Goal: Information Seeking & Learning: Compare options

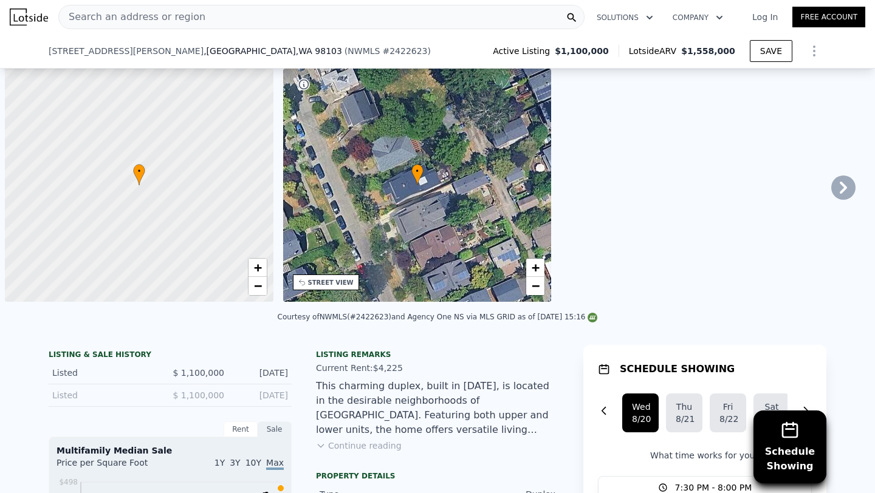
type input "6"
type input "1800"
type input "2943"
checkbox input "true"
type input "$ 1,558,000"
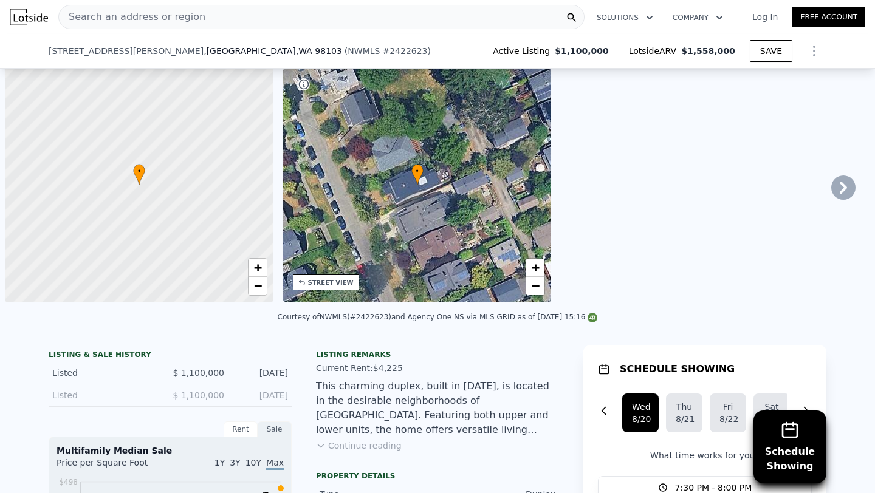
type input "8"
type input "$ 0"
type input "$ 219,643"
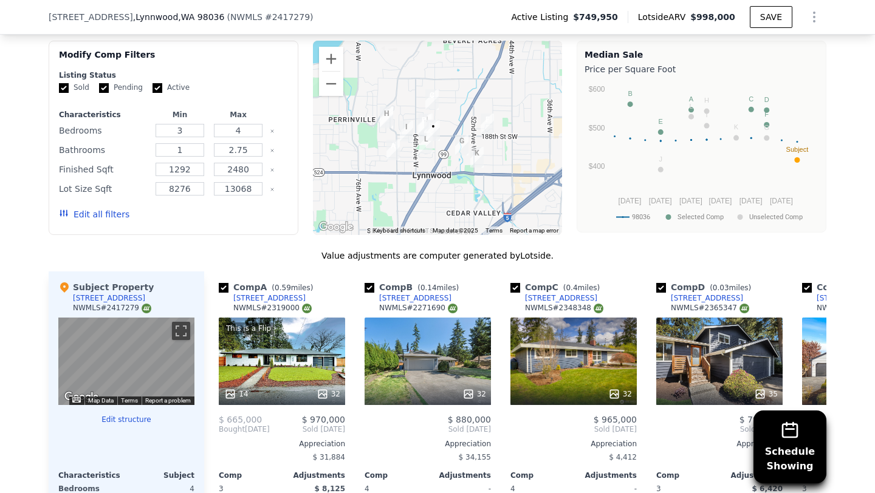
scroll to position [1250, 0]
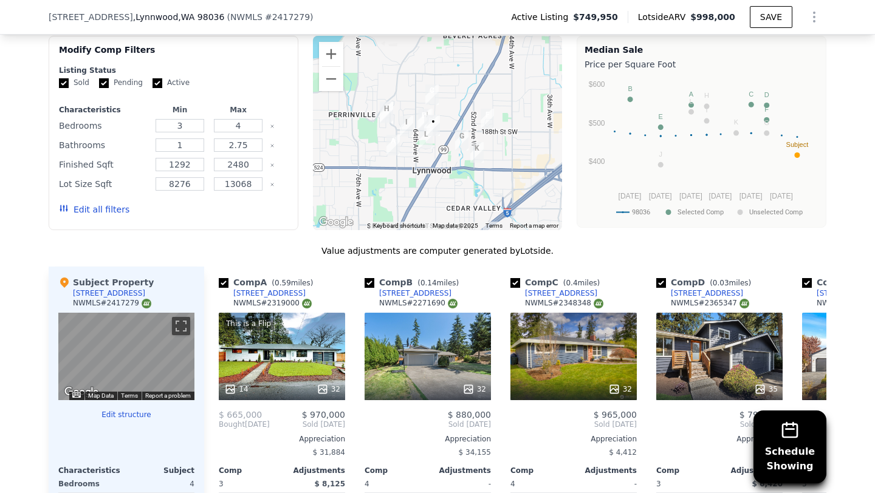
click at [116, 204] on button "Edit all filters" at bounding box center [94, 210] width 70 height 12
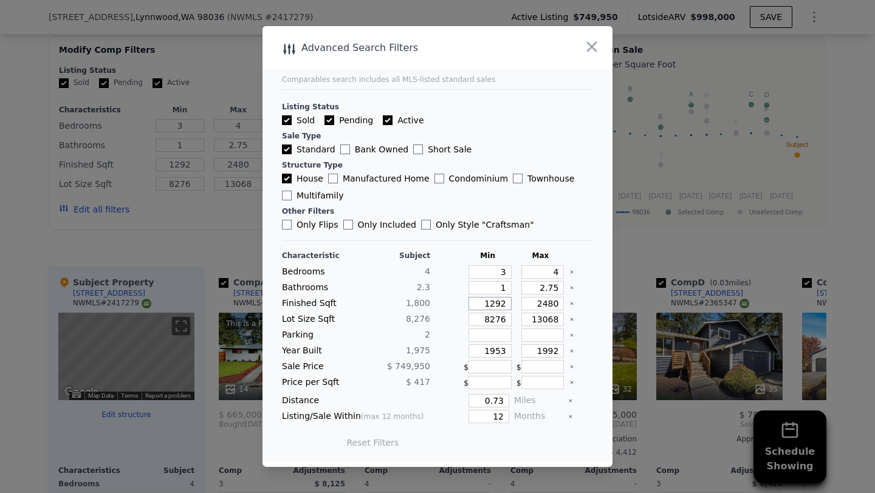
click at [495, 305] on input "1292" at bounding box center [489, 303] width 43 height 13
type input "192"
type input "1592"
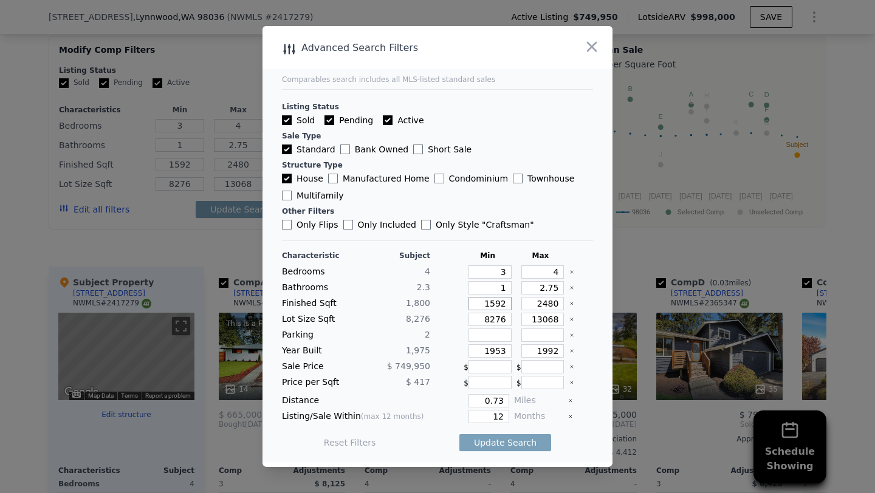
type input "1592"
click at [547, 301] on input "2480" at bounding box center [542, 303] width 43 height 13
type input "280"
type input "2280"
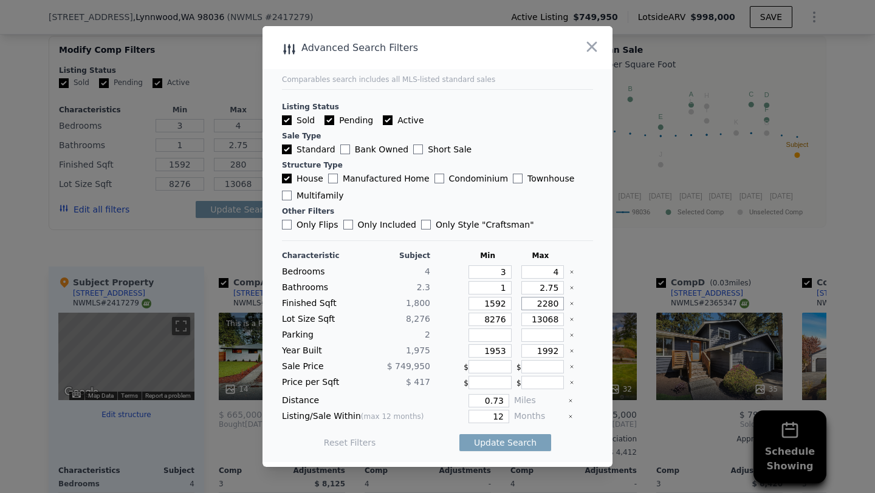
type input "2280"
type input "280"
click at [548, 304] on input "280" at bounding box center [542, 303] width 43 height 13
type input "2180"
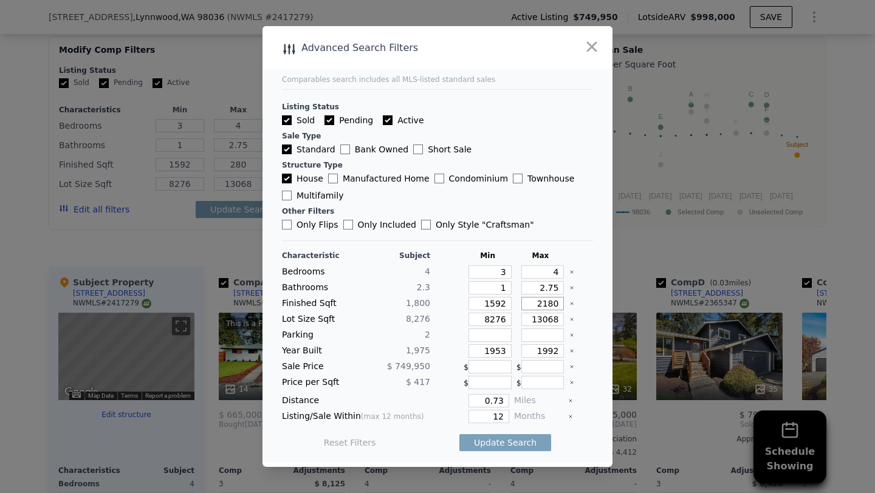
type input "2180"
drag, startPoint x: 495, startPoint y: 351, endPoint x: 551, endPoint y: 351, distance: 55.9
click at [551, 351] on div "Year Built 1,975 1953 1992" at bounding box center [437, 350] width 311 height 13
type input "1968"
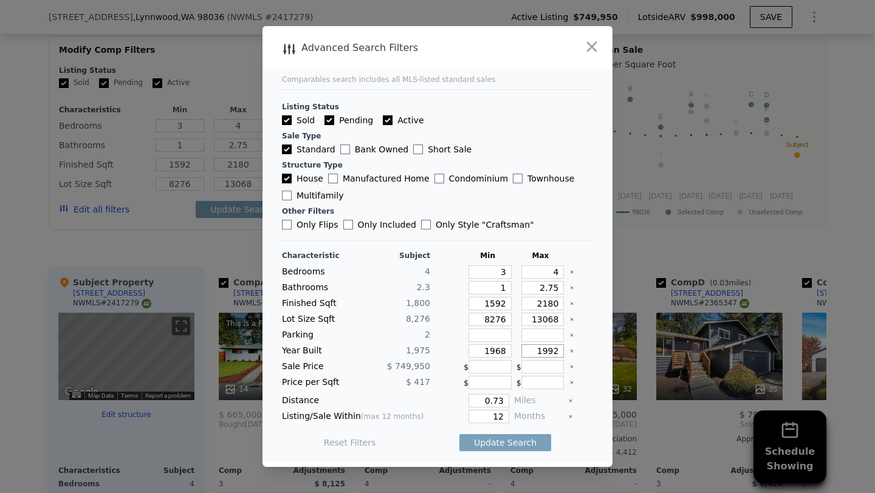
drag, startPoint x: 549, startPoint y: 352, endPoint x: 587, endPoint y: 352, distance: 38.9
click at [587, 352] on div "Year Built 1,975 1968 1992" at bounding box center [437, 350] width 311 height 13
type input "1982"
drag, startPoint x: 491, startPoint y: 417, endPoint x: 553, endPoint y: 417, distance: 62.0
click at [553, 417] on div "Listing/Sale Within (max 12 months) 12 Months" at bounding box center [437, 416] width 311 height 13
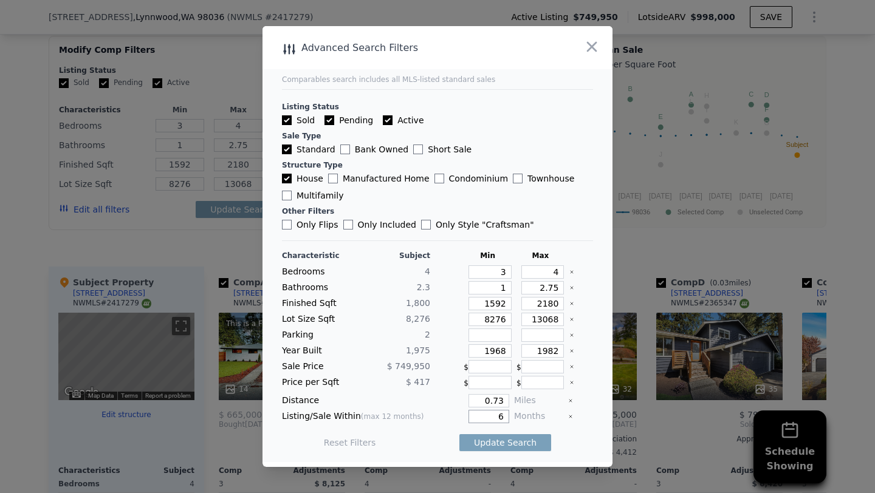
type input "6"
click at [459, 434] on button "Update Search" at bounding box center [505, 442] width 92 height 17
checkbox input "false"
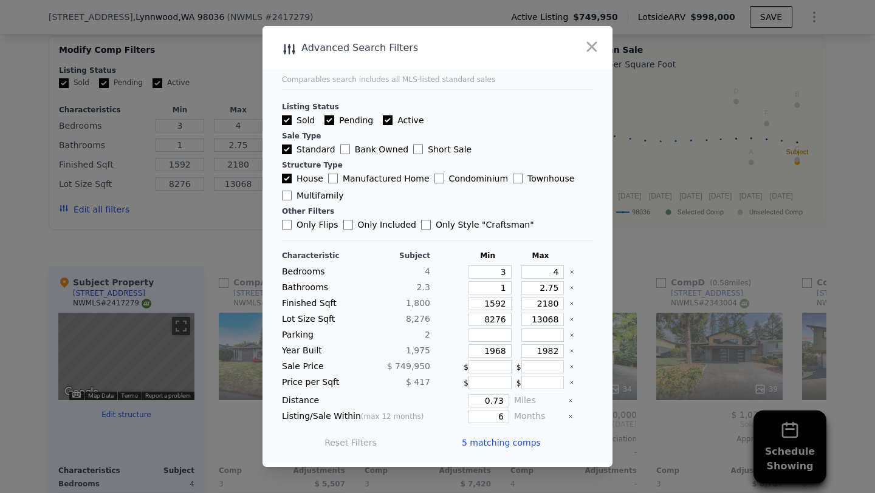
click at [223, 220] on div at bounding box center [437, 246] width 875 height 493
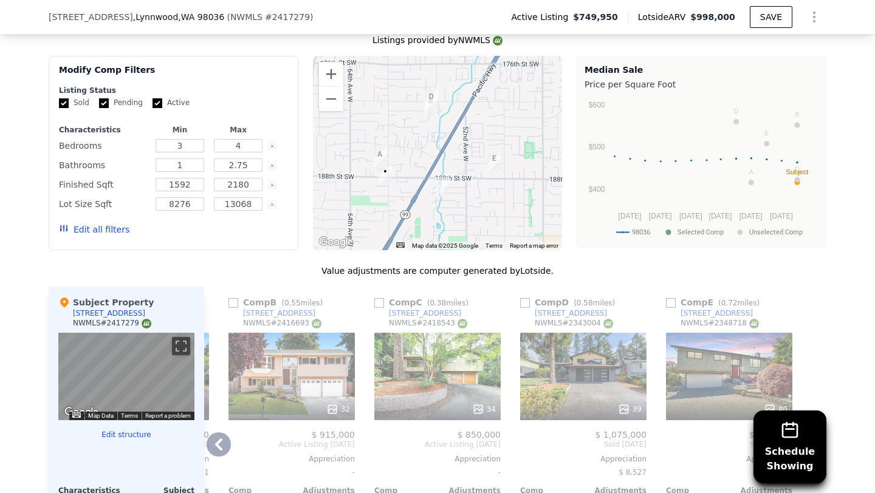
scroll to position [0, 0]
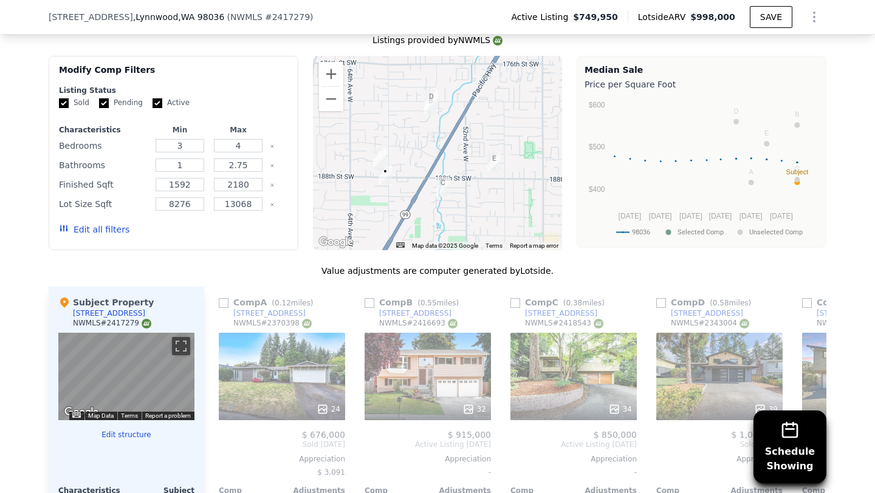
click at [251, 361] on div "24" at bounding box center [282, 376] width 126 height 87
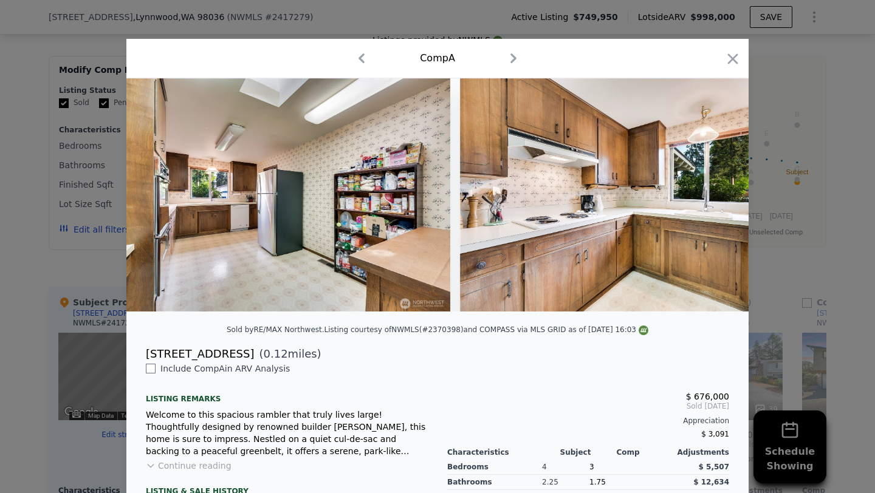
scroll to position [0, 3690]
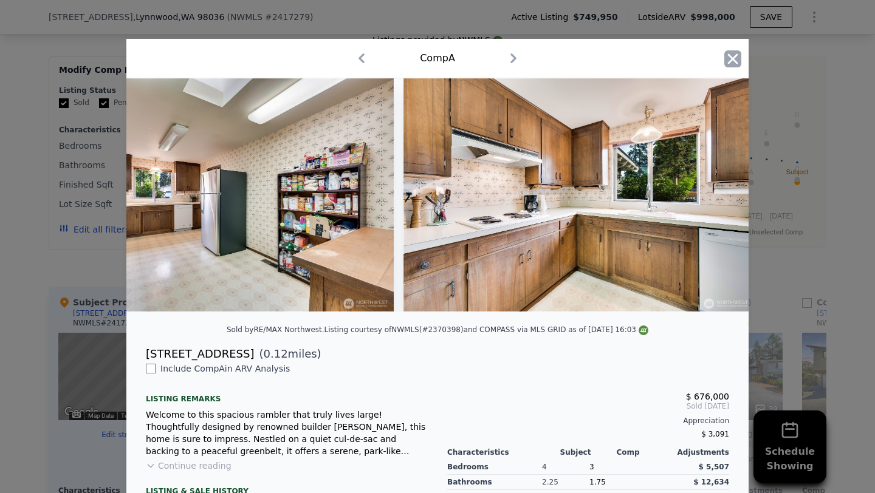
click at [736, 60] on icon "button" at bounding box center [732, 58] width 17 height 17
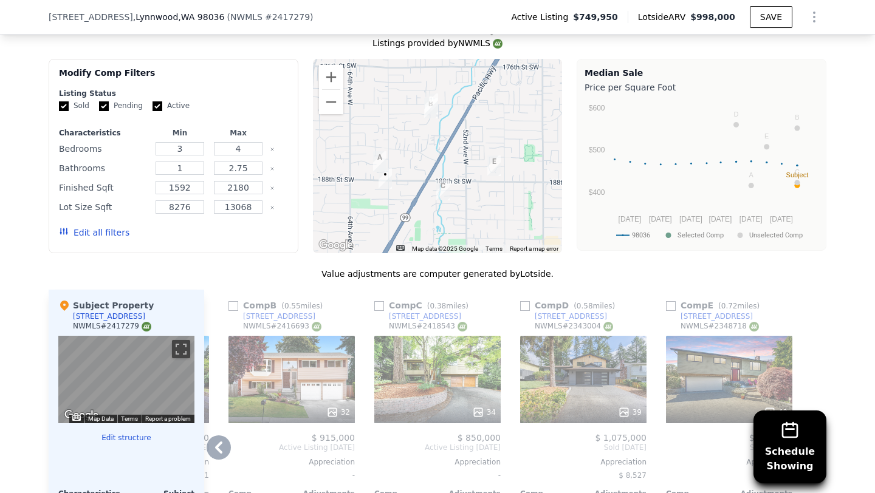
scroll to position [1281, 0]
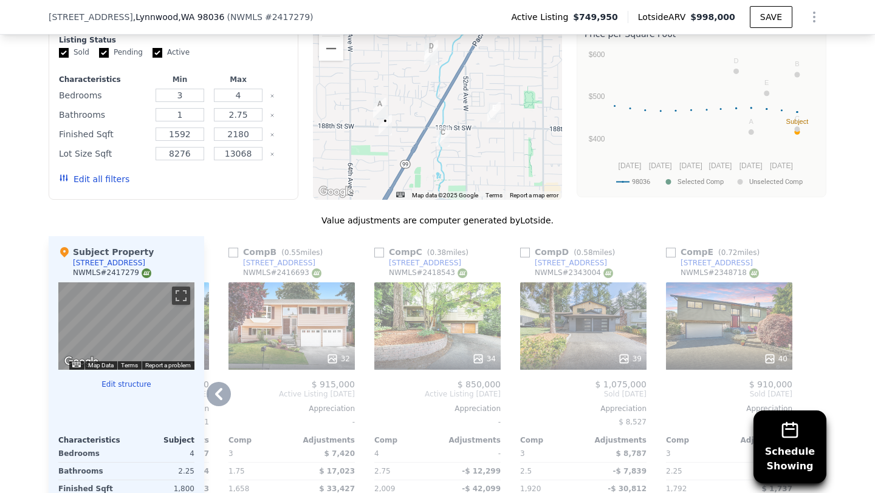
click at [699, 301] on div "40" at bounding box center [729, 325] width 126 height 87
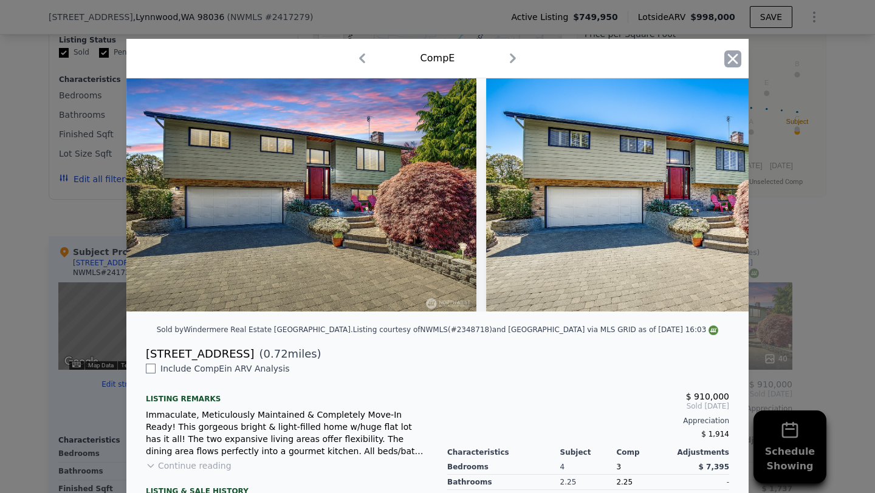
click at [733, 59] on icon "button" at bounding box center [733, 58] width 10 height 10
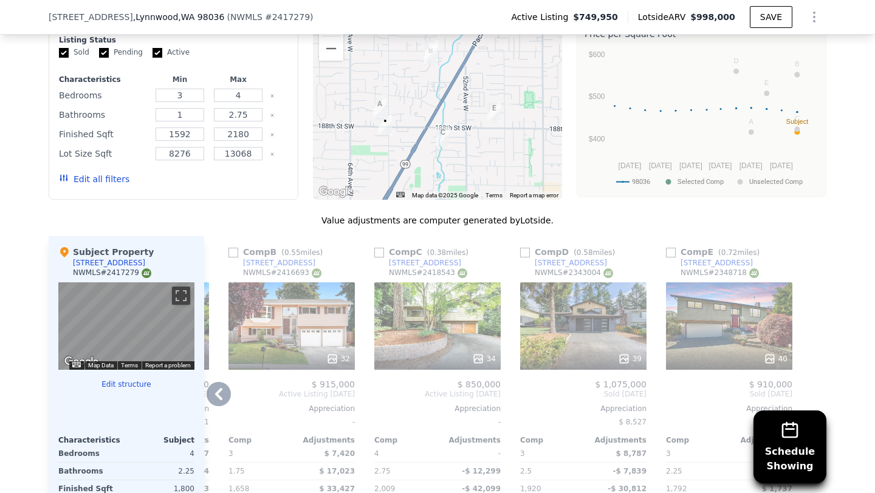
click at [572, 332] on div "39" at bounding box center [583, 325] width 126 height 87
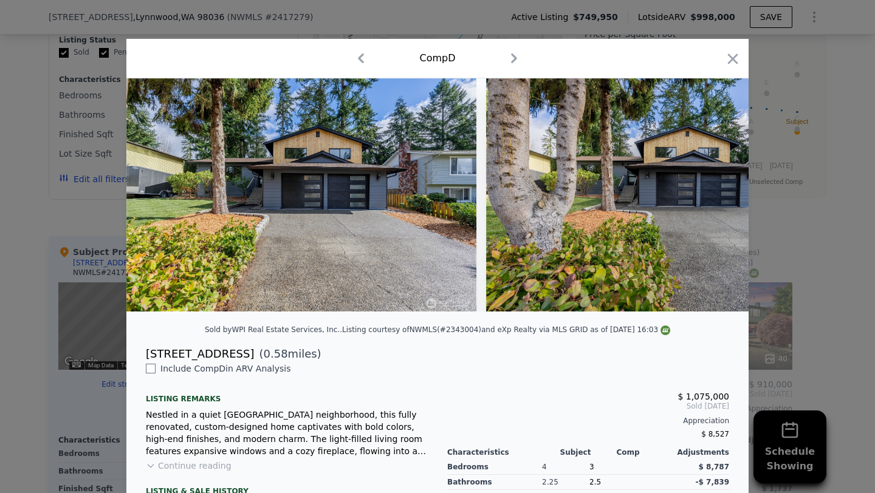
click at [728, 67] on div at bounding box center [732, 60] width 17 height 21
click at [724, 55] on div "Comp D" at bounding box center [437, 58] width 603 height 19
click at [725, 56] on icon "button" at bounding box center [732, 58] width 17 height 17
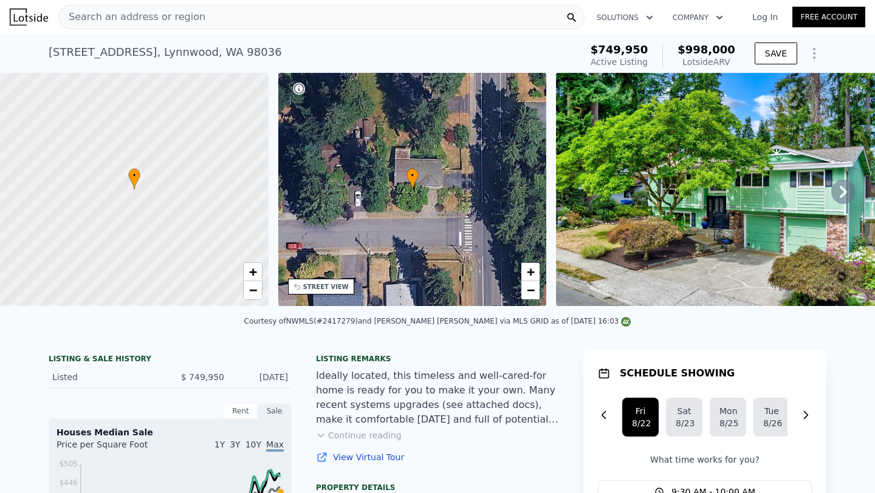
click at [197, 15] on div "Search an address or region" at bounding box center [321, 17] width 526 height 24
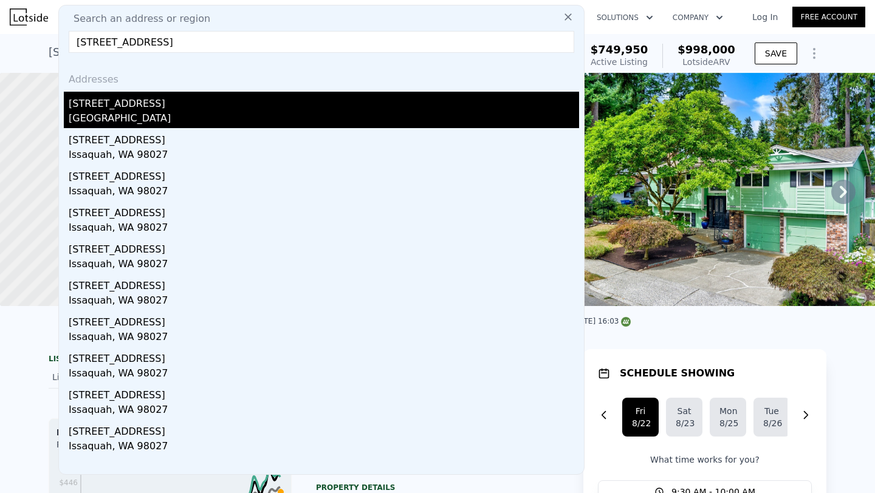
type input "25061 SE Mirrormont Wy, Issaquah, WA 98027"
click at [103, 110] on div "25061 SE Mirrormont Way" at bounding box center [324, 101] width 510 height 19
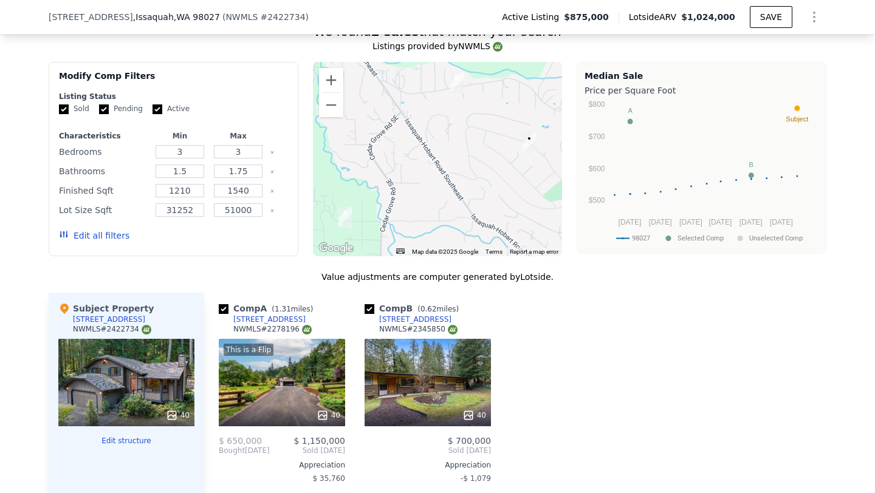
scroll to position [982, 0]
click at [106, 231] on button "Edit all filters" at bounding box center [94, 235] width 70 height 12
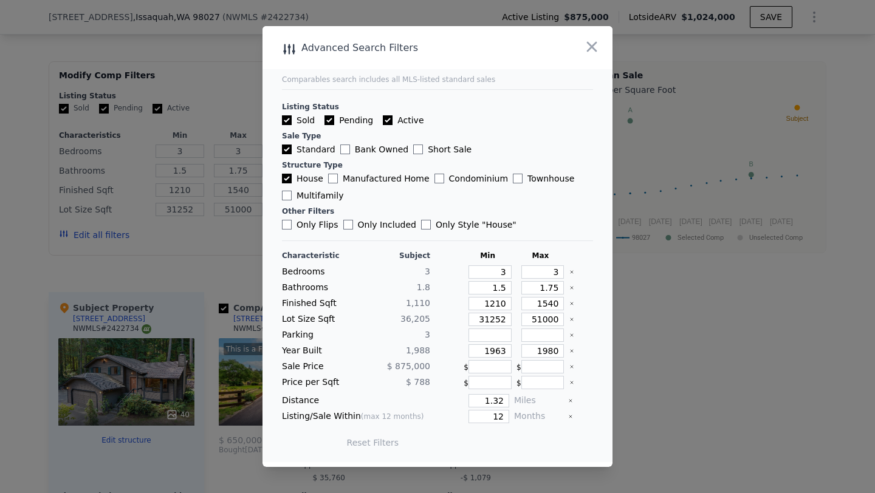
click at [695, 169] on div at bounding box center [437, 246] width 875 height 493
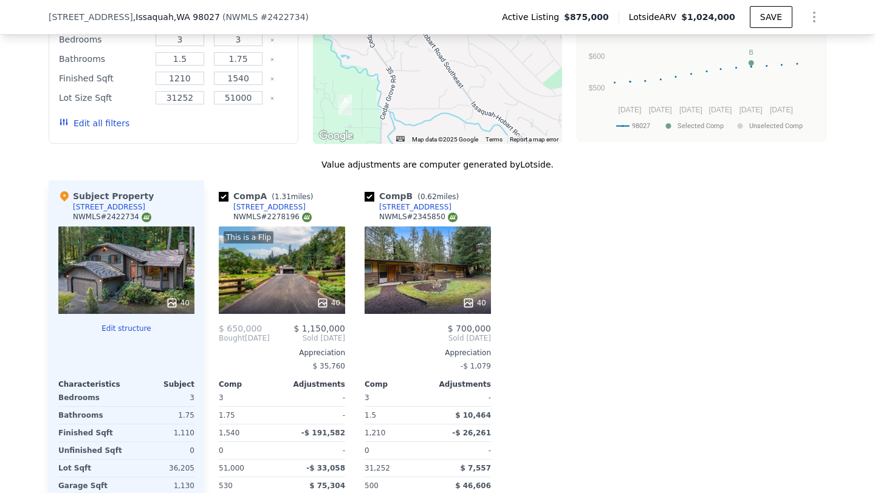
scroll to position [1097, 0]
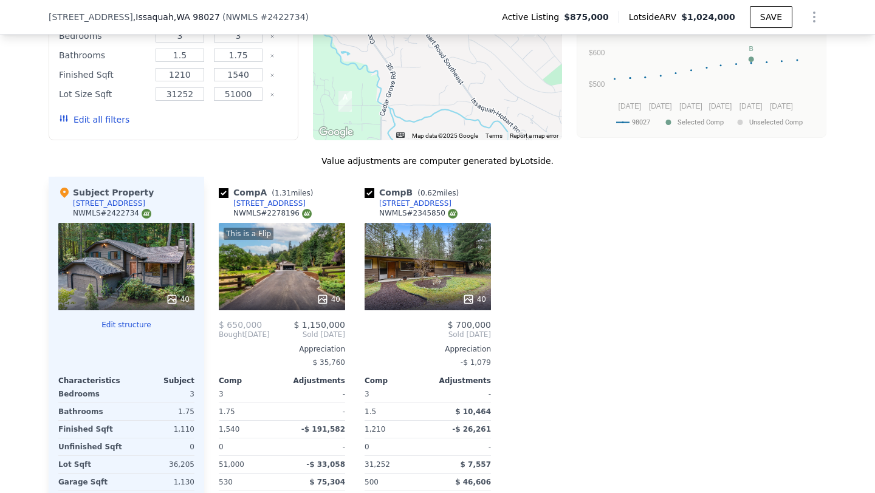
click at [439, 264] on div "40" at bounding box center [428, 266] width 126 height 87
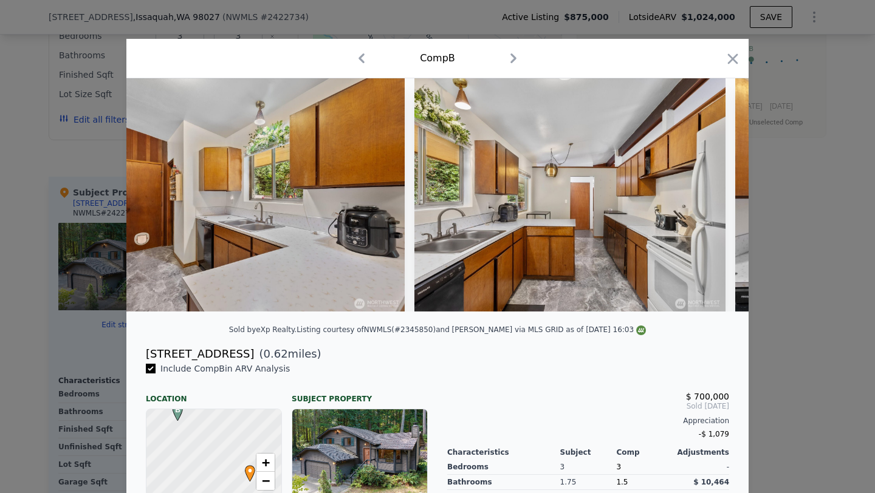
scroll to position [0, 2606]
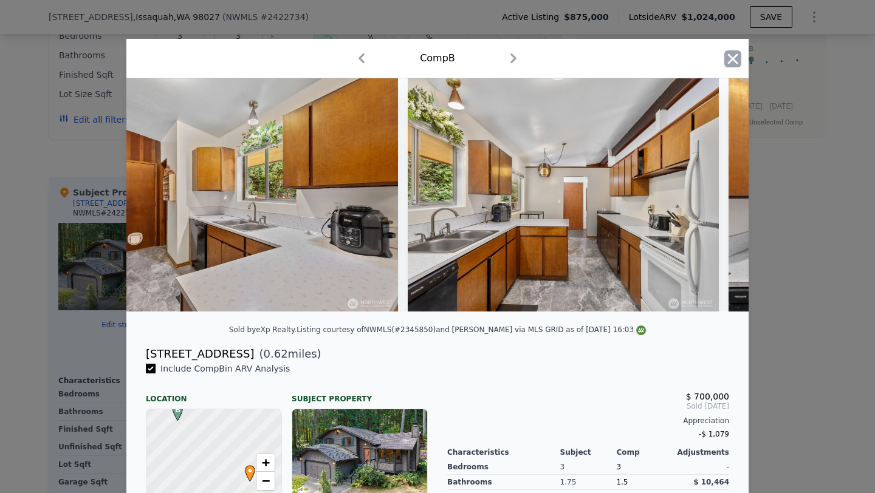
click at [730, 60] on icon "button" at bounding box center [733, 58] width 10 height 10
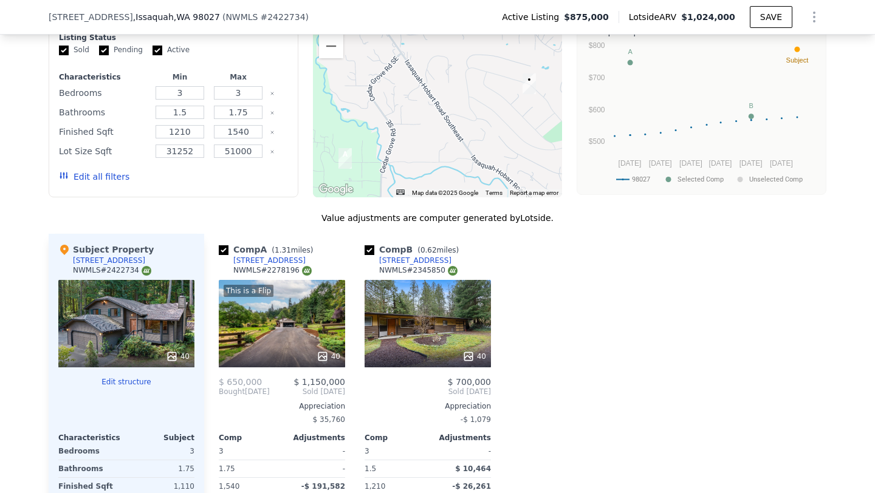
scroll to position [1038, 0]
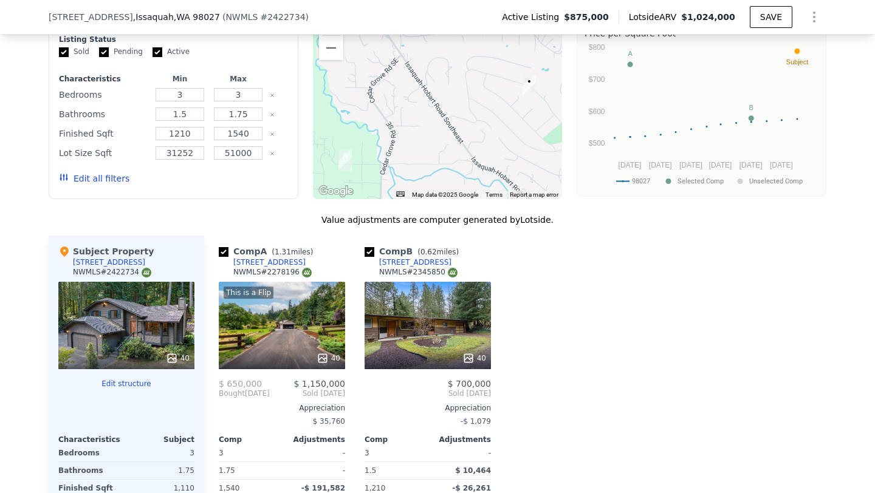
click at [118, 177] on button "Edit all filters" at bounding box center [94, 179] width 70 height 12
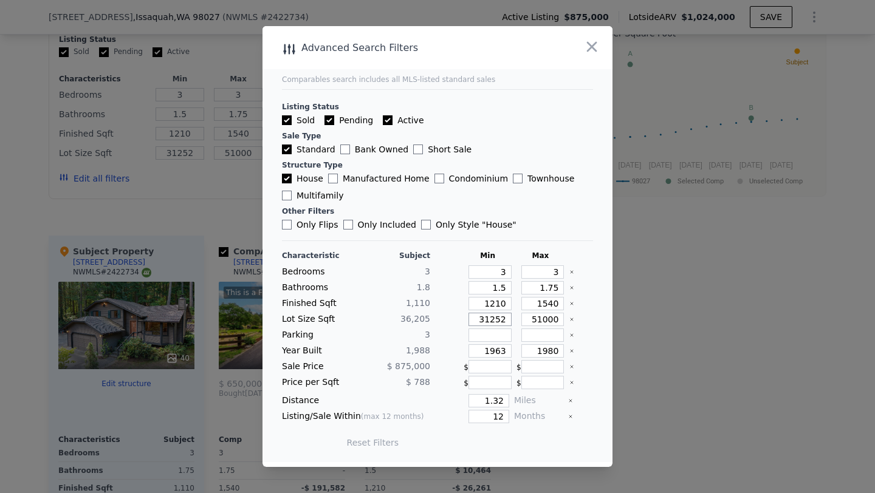
drag, startPoint x: 490, startPoint y: 318, endPoint x: 442, endPoint y: 325, distance: 49.1
click at [442, 325] on div "Lot Size Sqft 36,205 31252 51000" at bounding box center [437, 319] width 311 height 13
type input "2252"
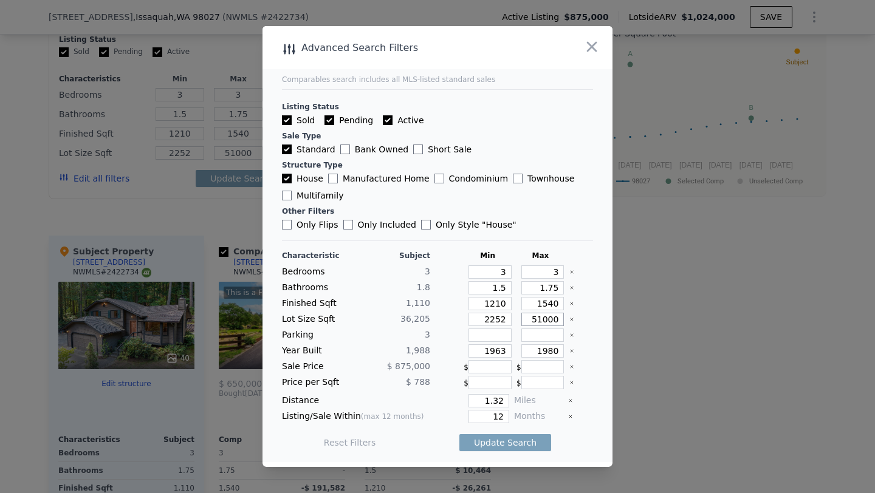
click at [544, 317] on input "51000" at bounding box center [542, 319] width 43 height 13
drag, startPoint x: 536, startPoint y: 287, endPoint x: 618, endPoint y: 284, distance: 82.1
click at [618, 284] on div "​ Advanced Search Filters Comparables search includes all MLS-listed standard s…" at bounding box center [437, 246] width 875 height 493
type input "2"
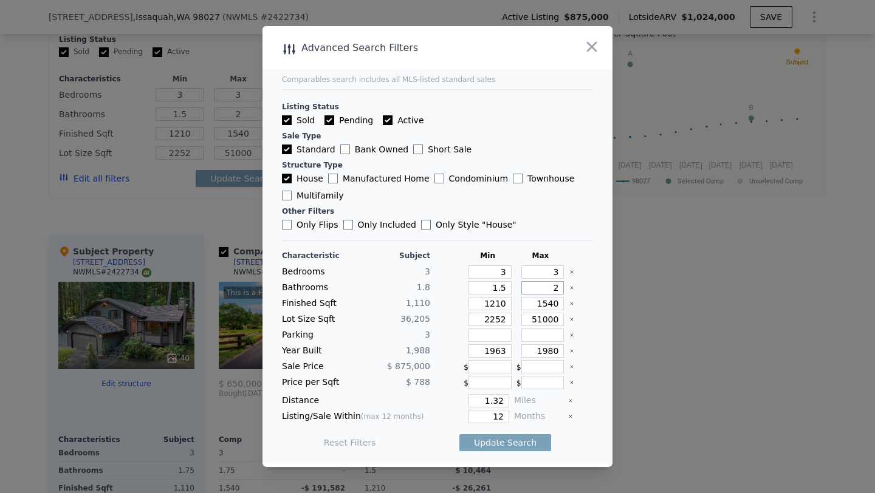
type input "2"
drag, startPoint x: 495, startPoint y: 350, endPoint x: 572, endPoint y: 350, distance: 76.5
click at [572, 350] on div "Year Built 1,988 1963 1980" at bounding box center [437, 350] width 311 height 13
type input "1980"
drag, startPoint x: 549, startPoint y: 349, endPoint x: 592, endPoint y: 349, distance: 43.7
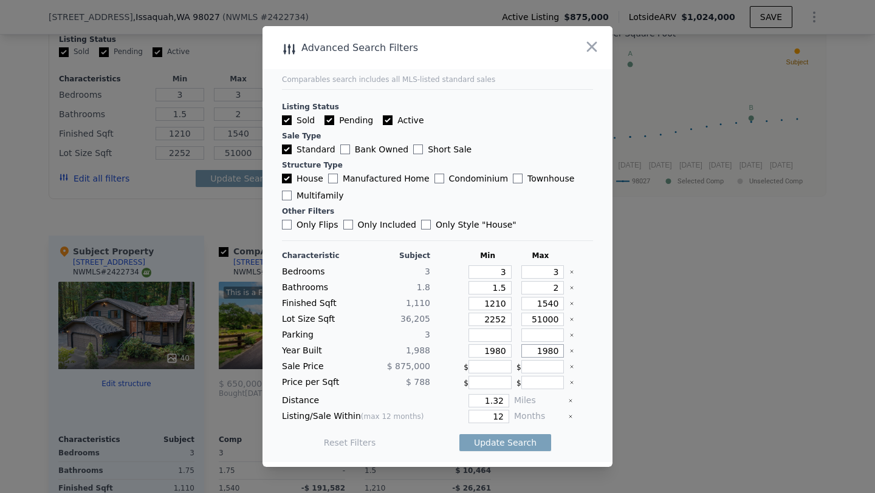
click at [592, 349] on div "Year Built 1,988 1980 1980" at bounding box center [437, 350] width 311 height 13
type input "1994"
drag, startPoint x: 479, startPoint y: 401, endPoint x: 635, endPoint y: 405, distance: 156.8
click at [635, 405] on div "​ Advanced Search Filters Comparables search includes all MLS-listed standard s…" at bounding box center [437, 246] width 875 height 493
type input "6"
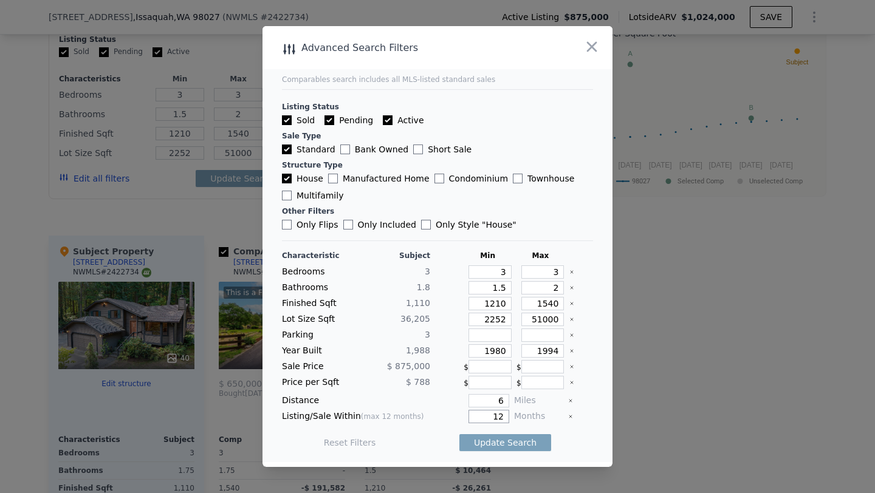
click at [486, 417] on input "12" at bounding box center [488, 416] width 41 height 13
drag, startPoint x: 486, startPoint y: 417, endPoint x: 576, endPoint y: 417, distance: 89.9
click at [576, 417] on div "Listing/Sale Within (max 12 months) 12 Months" at bounding box center [437, 416] width 311 height 13
type input "6"
click at [490, 399] on input "6" at bounding box center [488, 400] width 41 height 13
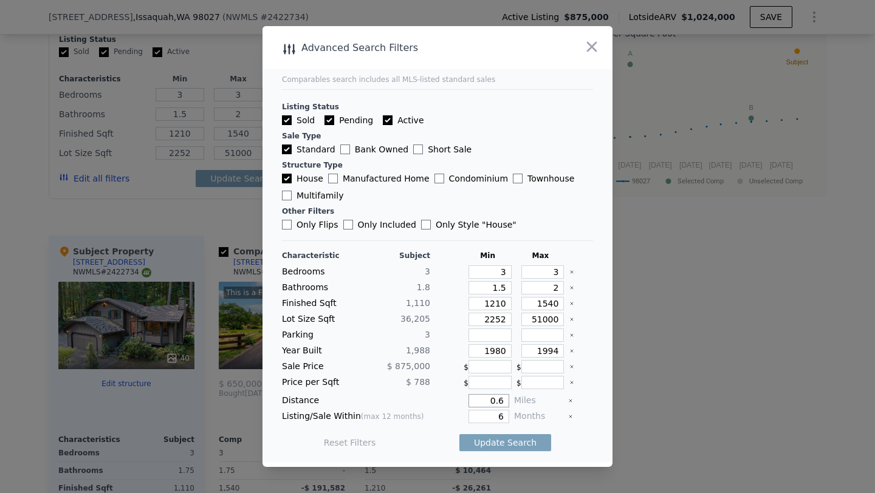
type input "0.6"
click at [459, 434] on button "Update Search" at bounding box center [505, 442] width 92 height 17
click at [220, 166] on div at bounding box center [437, 246] width 875 height 493
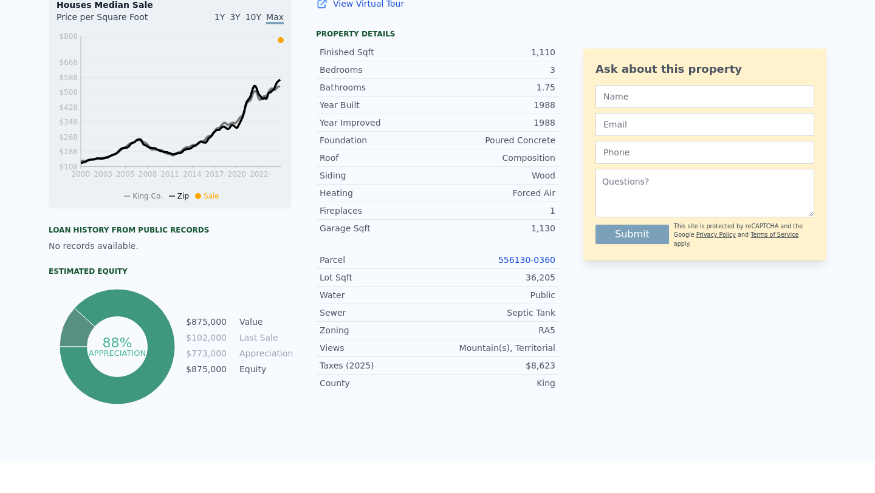
scroll to position [0, 0]
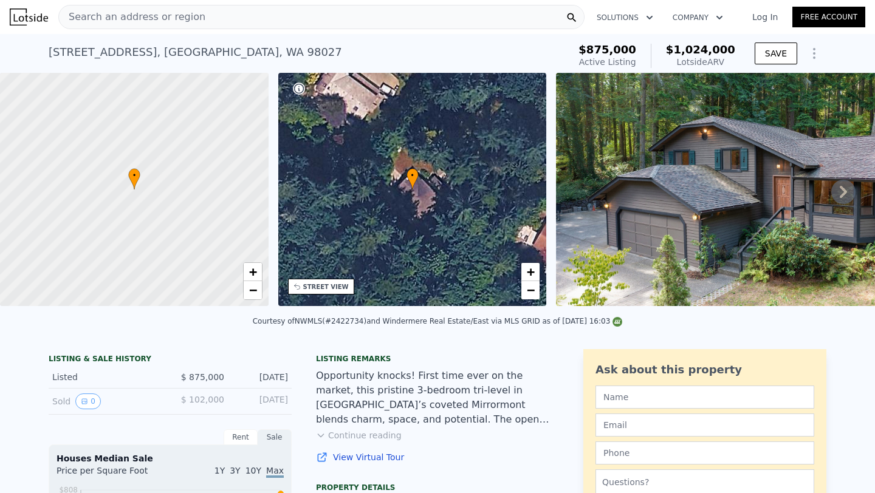
click at [201, 19] on div "Search an address or region" at bounding box center [321, 17] width 526 height 24
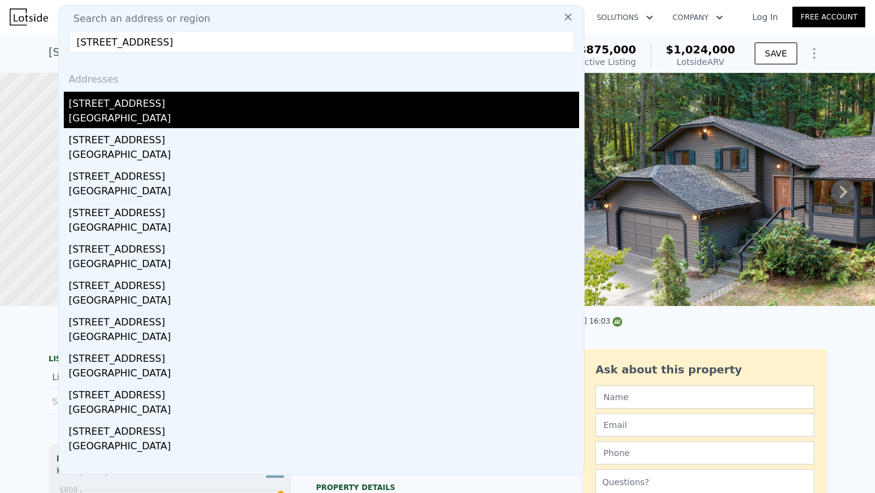
type input "15517 NE 55th St, Redmond, WA 98052"
click at [108, 108] on div "15517 NE 55th St" at bounding box center [324, 101] width 510 height 19
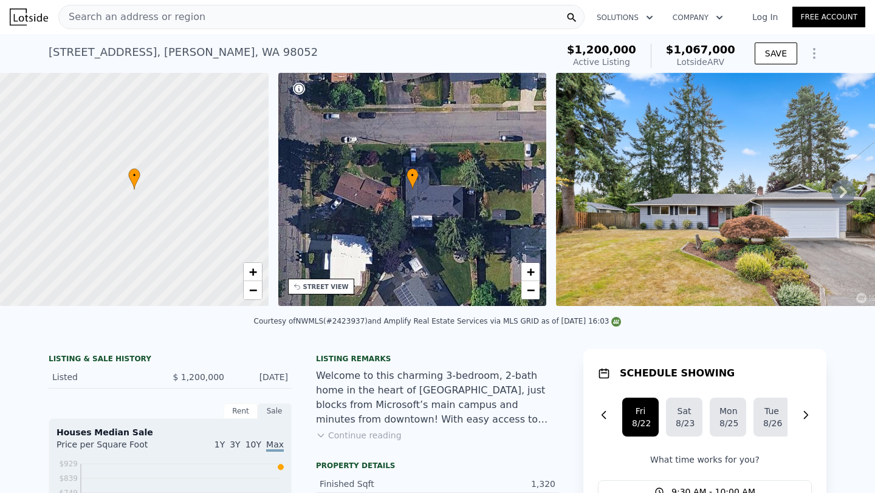
click at [276, 18] on div "Search an address or region" at bounding box center [321, 17] width 526 height 24
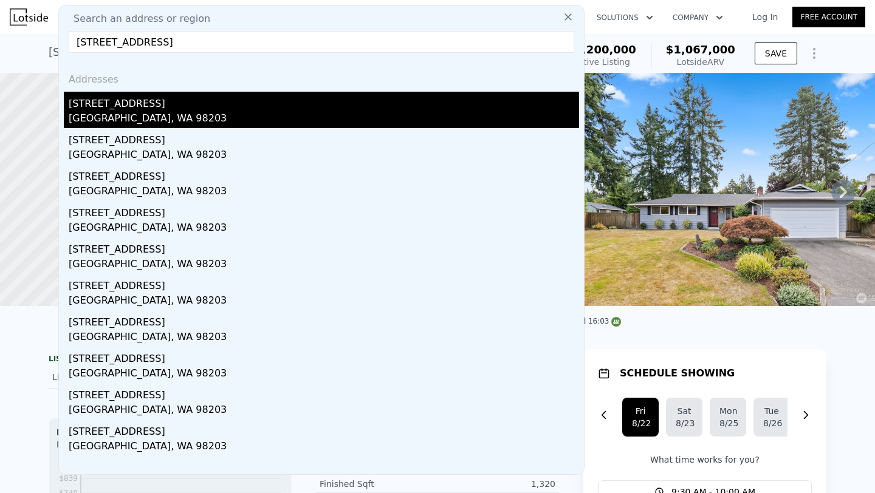
type input "6910 Colby Ave, Everett, WA 98203"
click at [111, 119] on div "Everett, WA 98203" at bounding box center [324, 119] width 510 height 17
